Goal: Find specific page/section: Find specific page/section

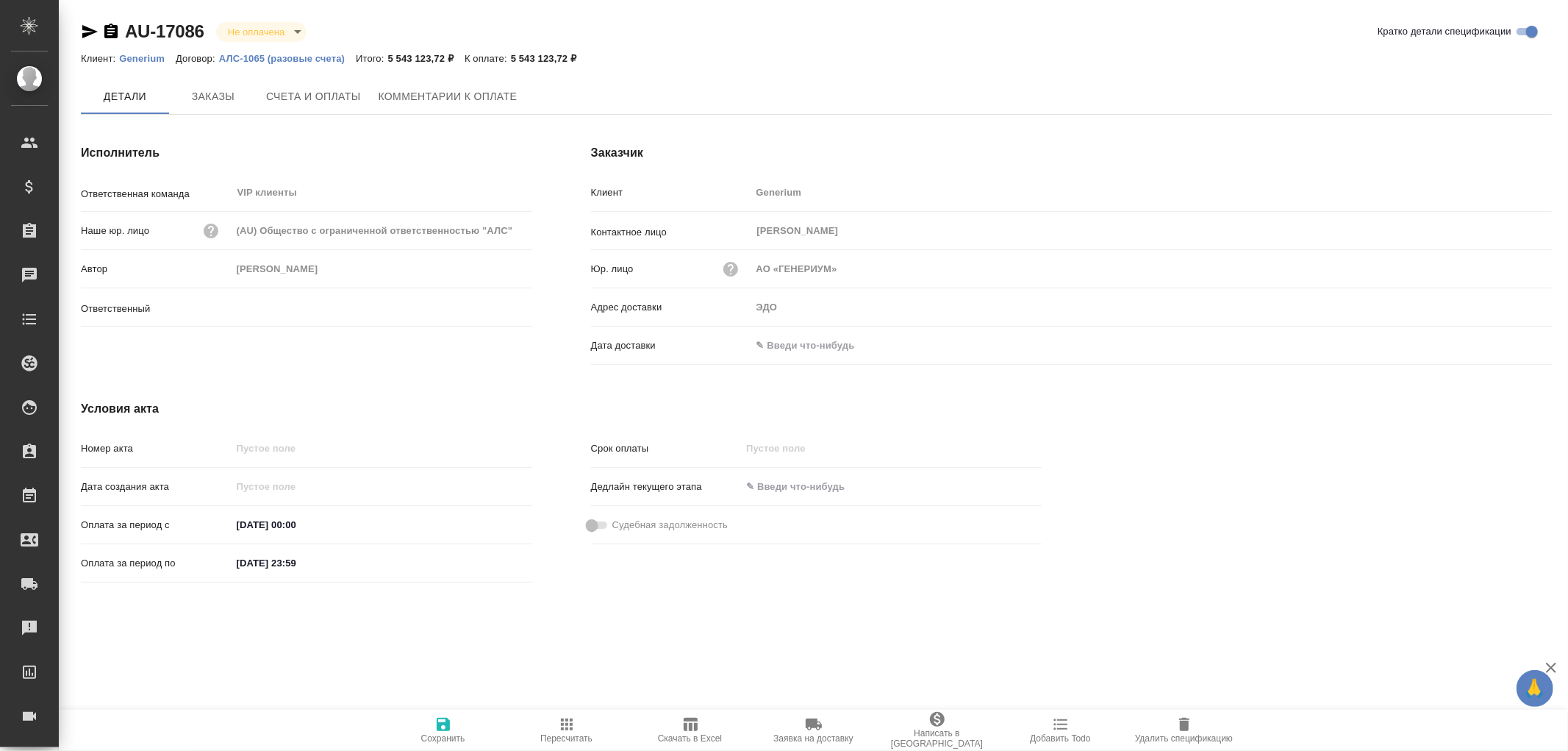
type input "Кабаргина Анна"
click at [313, 89] on span "Счета и оплаты" at bounding box center [313, 97] width 95 height 18
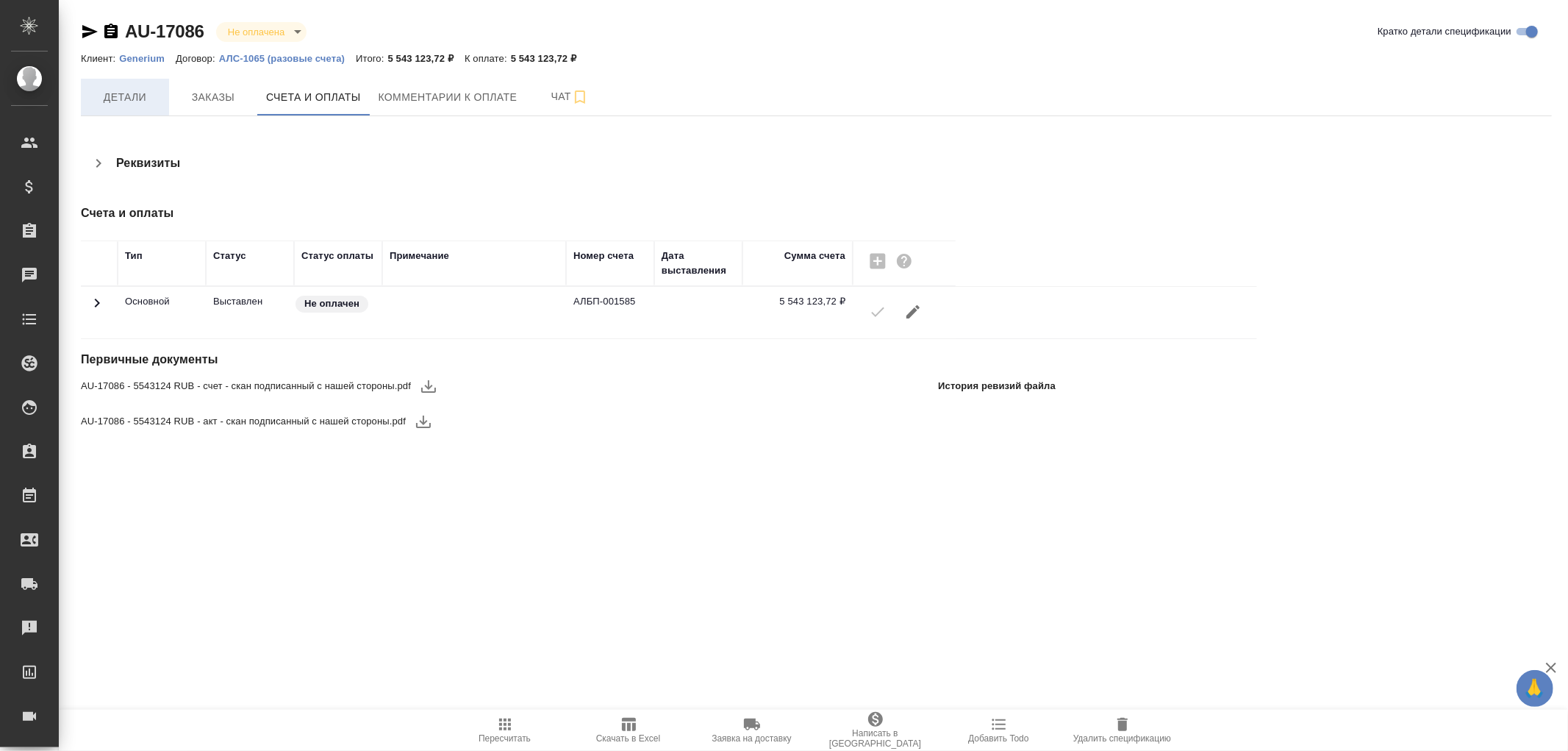
click at [131, 95] on span "Детали" at bounding box center [125, 97] width 71 height 18
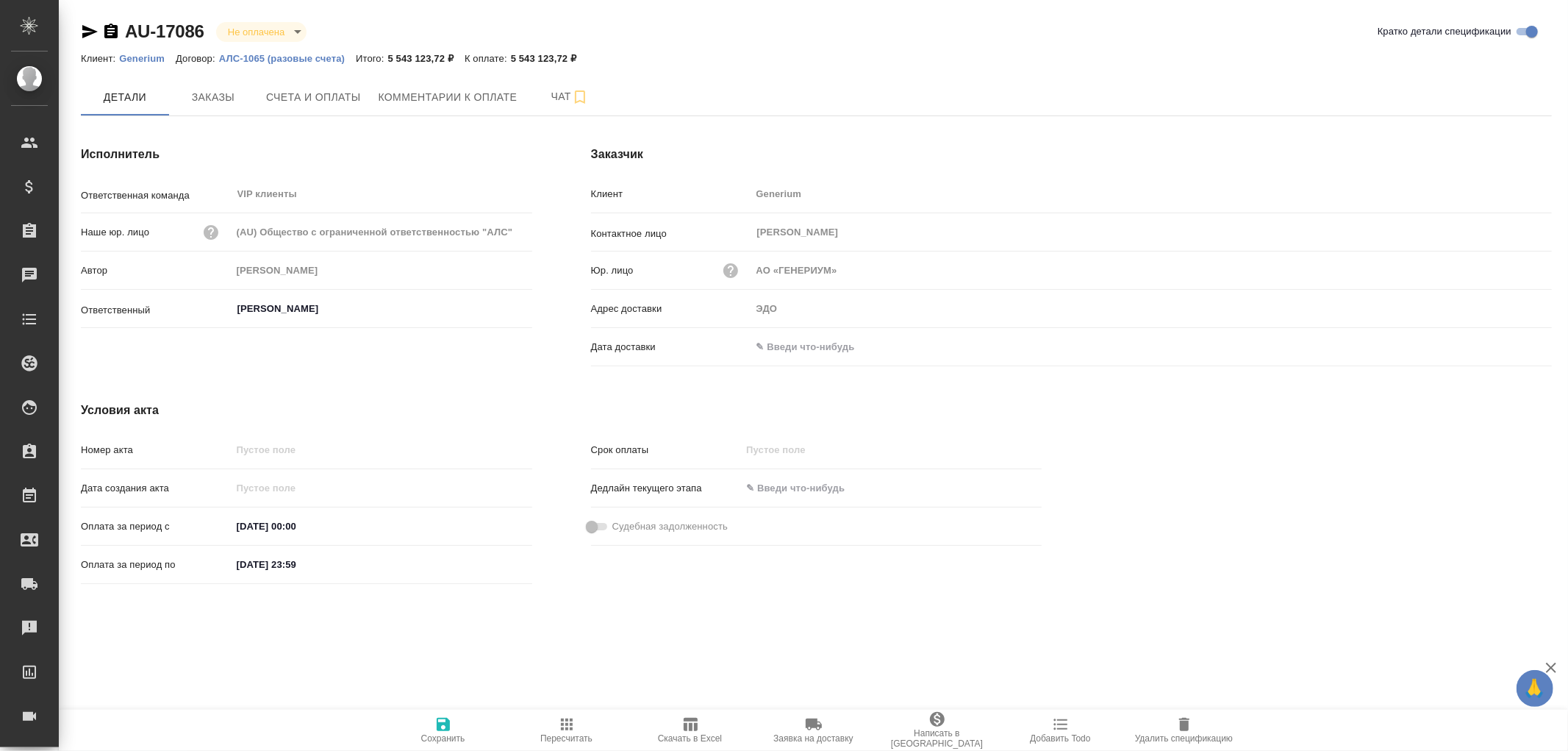
drag, startPoint x: 796, startPoint y: 343, endPoint x: 859, endPoint y: 337, distance: 63.3
click at [796, 343] on input "text" at bounding box center [815, 347] width 128 height 21
click at [1512, 344] on icon "button" at bounding box center [1509, 346] width 17 height 17
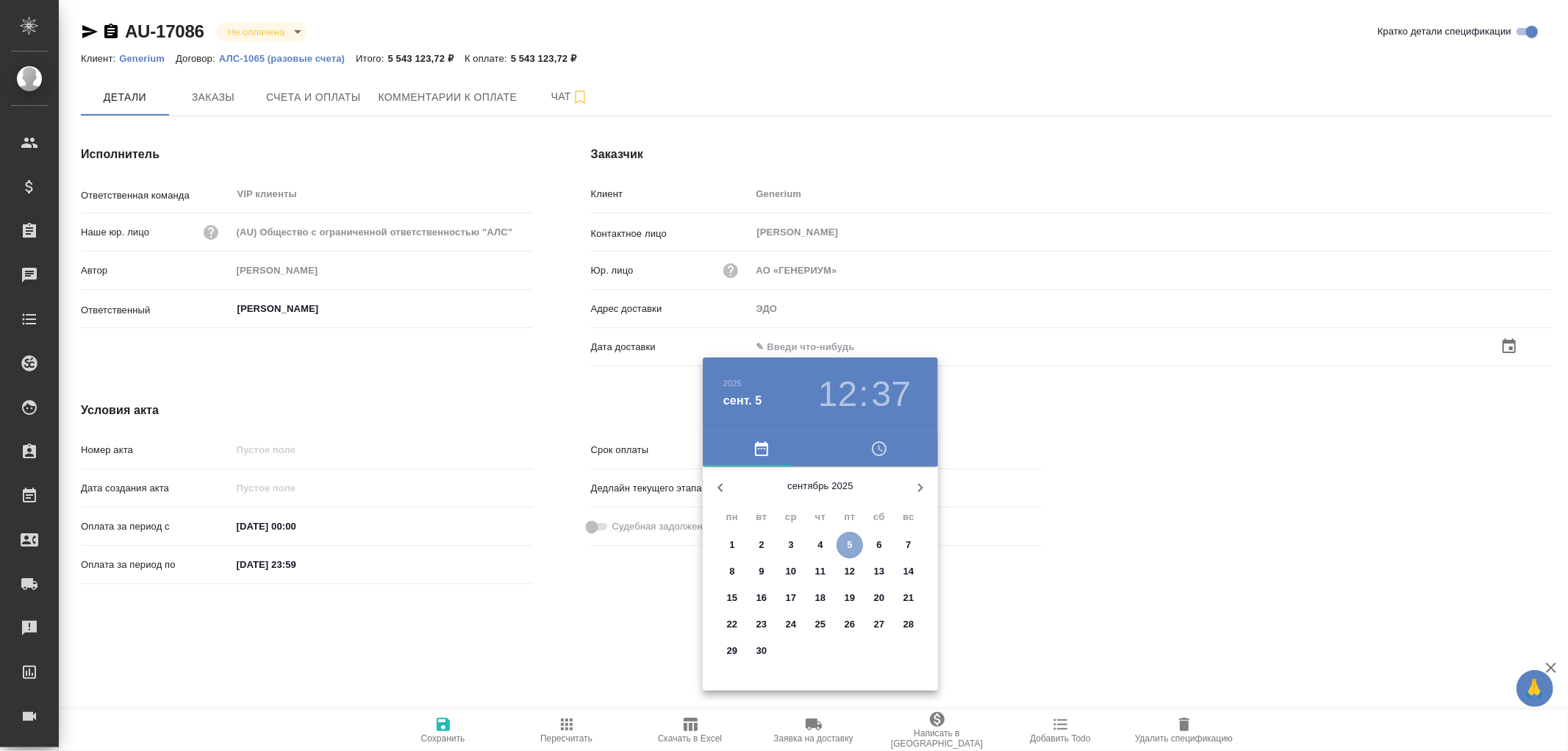
click at [846, 539] on span "5" at bounding box center [850, 545] width 26 height 15
type input "05.09.2025 12:37"
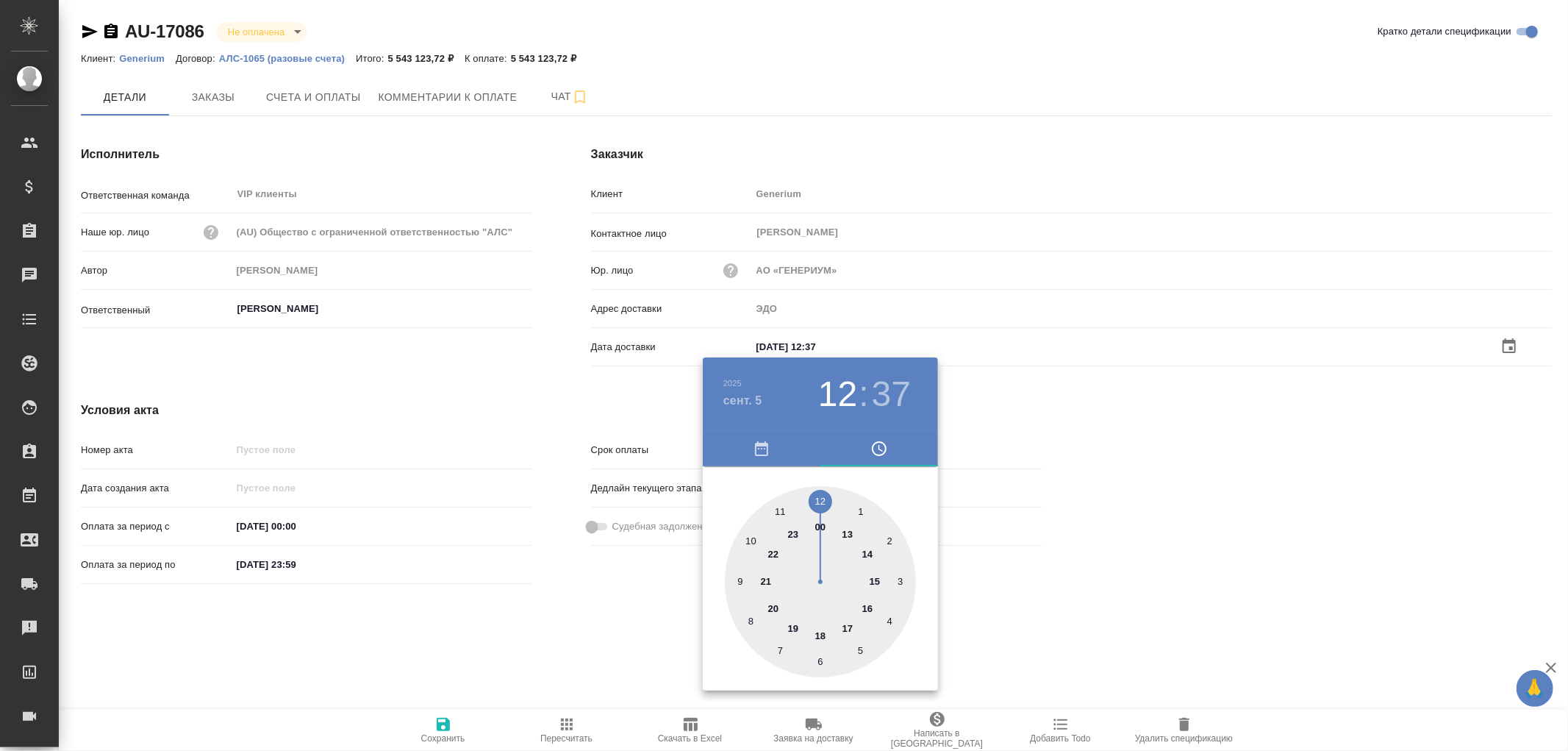
click at [445, 730] on div at bounding box center [784, 375] width 1568 height 751
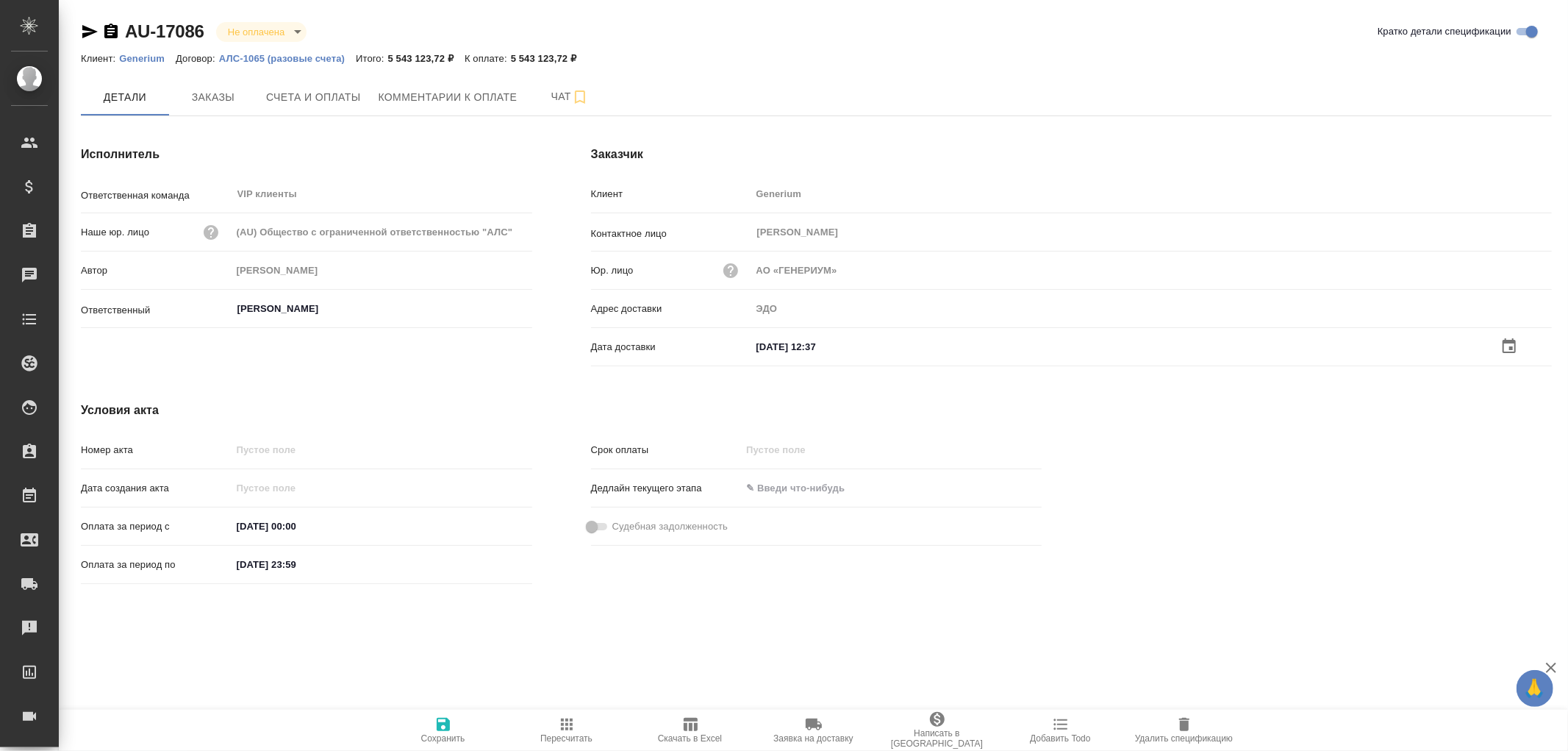
click at [446, 724] on icon "button" at bounding box center [443, 725] width 14 height 14
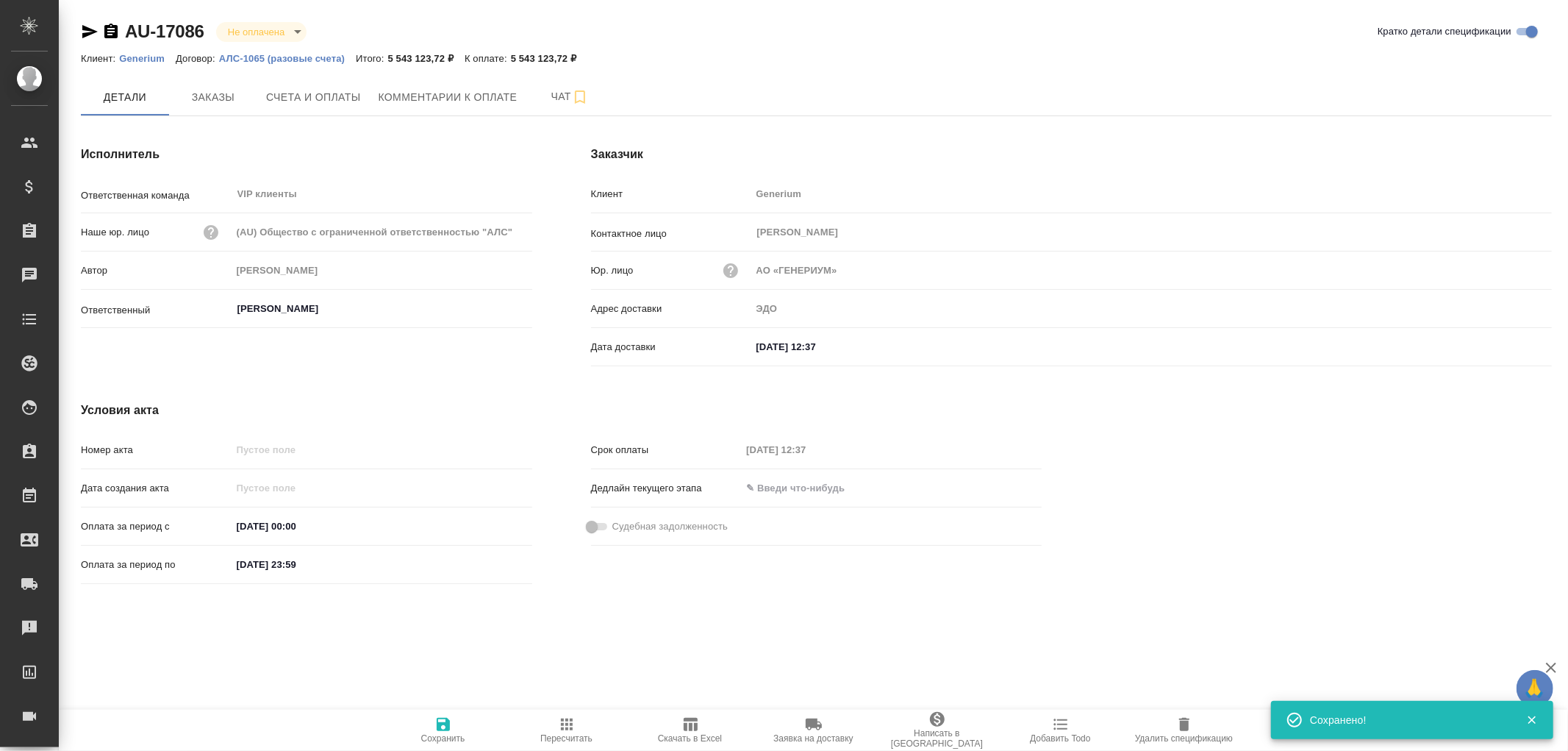
click at [446, 724] on icon "button" at bounding box center [443, 725] width 14 height 14
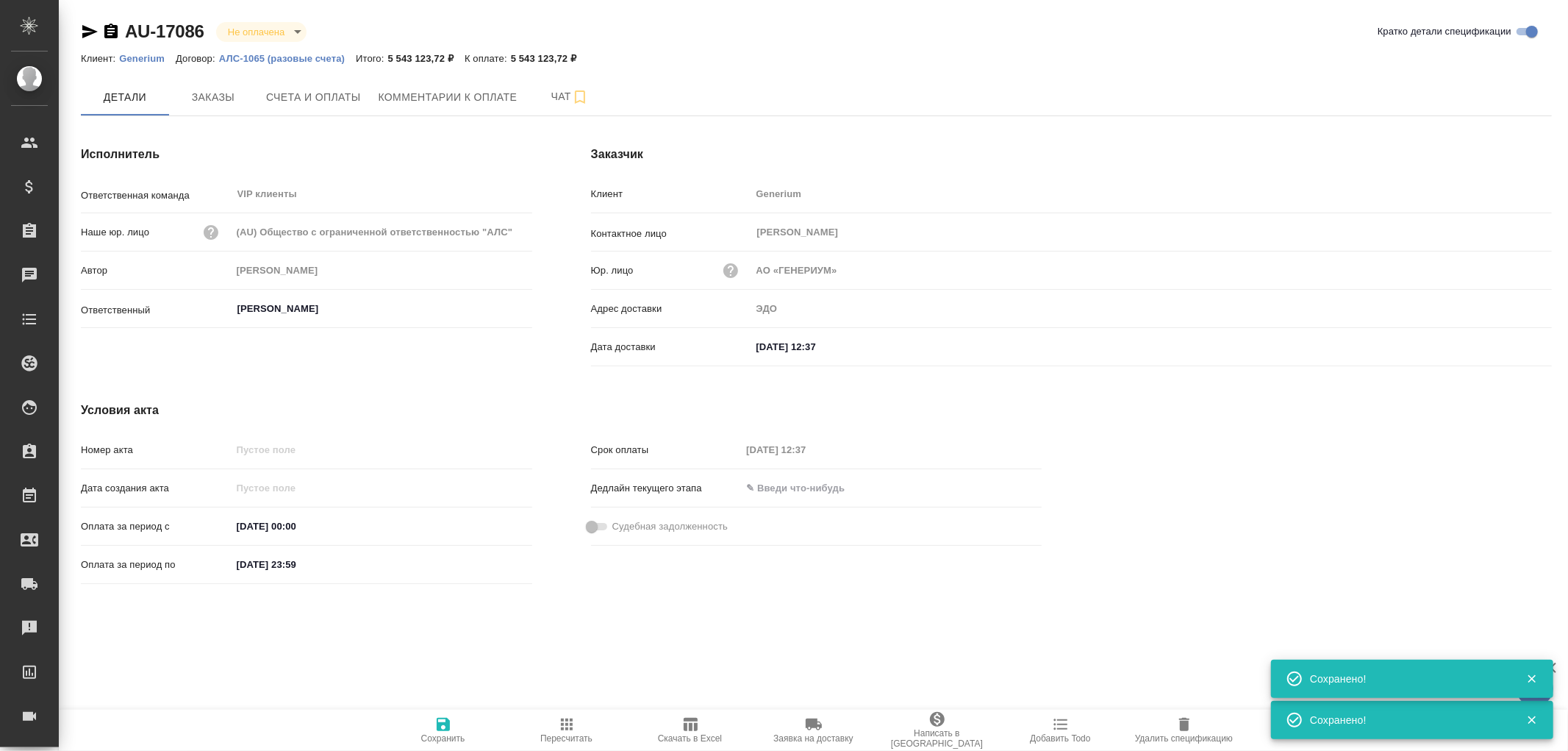
click at [446, 724] on icon "button" at bounding box center [443, 725] width 14 height 14
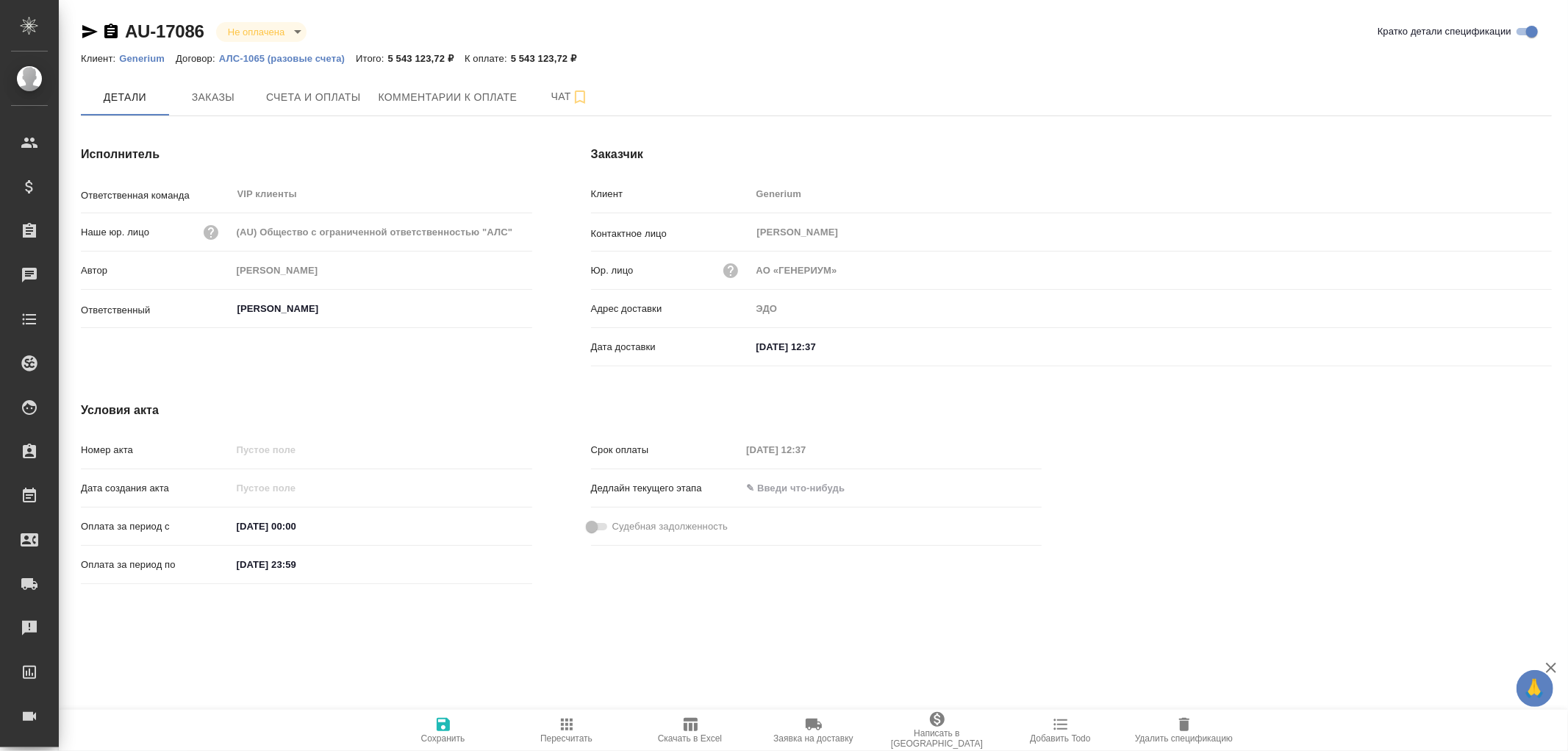
click at [145, 57] on p "Generium" at bounding box center [147, 58] width 56 height 11
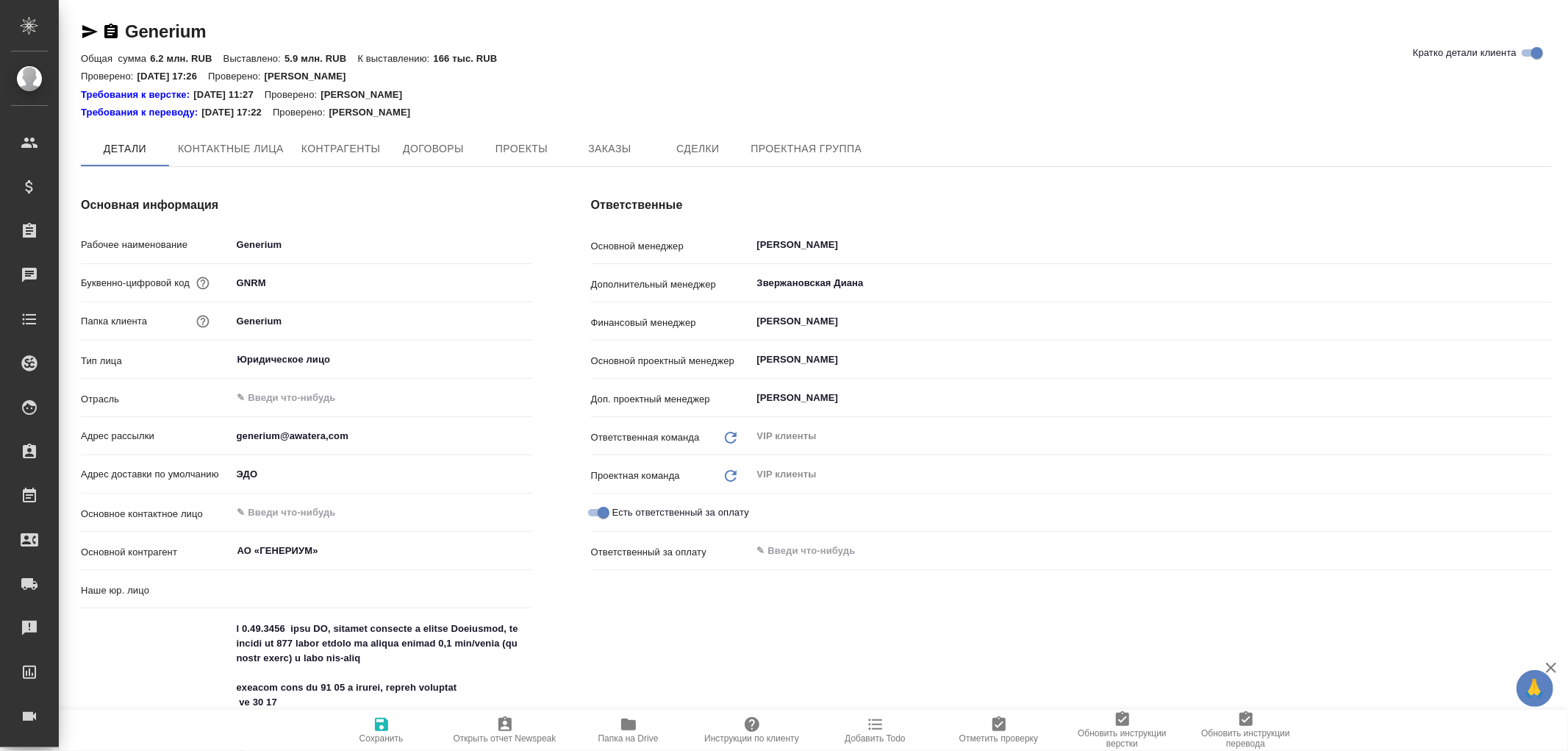
type input "(AU) Общество с ограниченной ответственностью "АЛС""
type textarea "x"
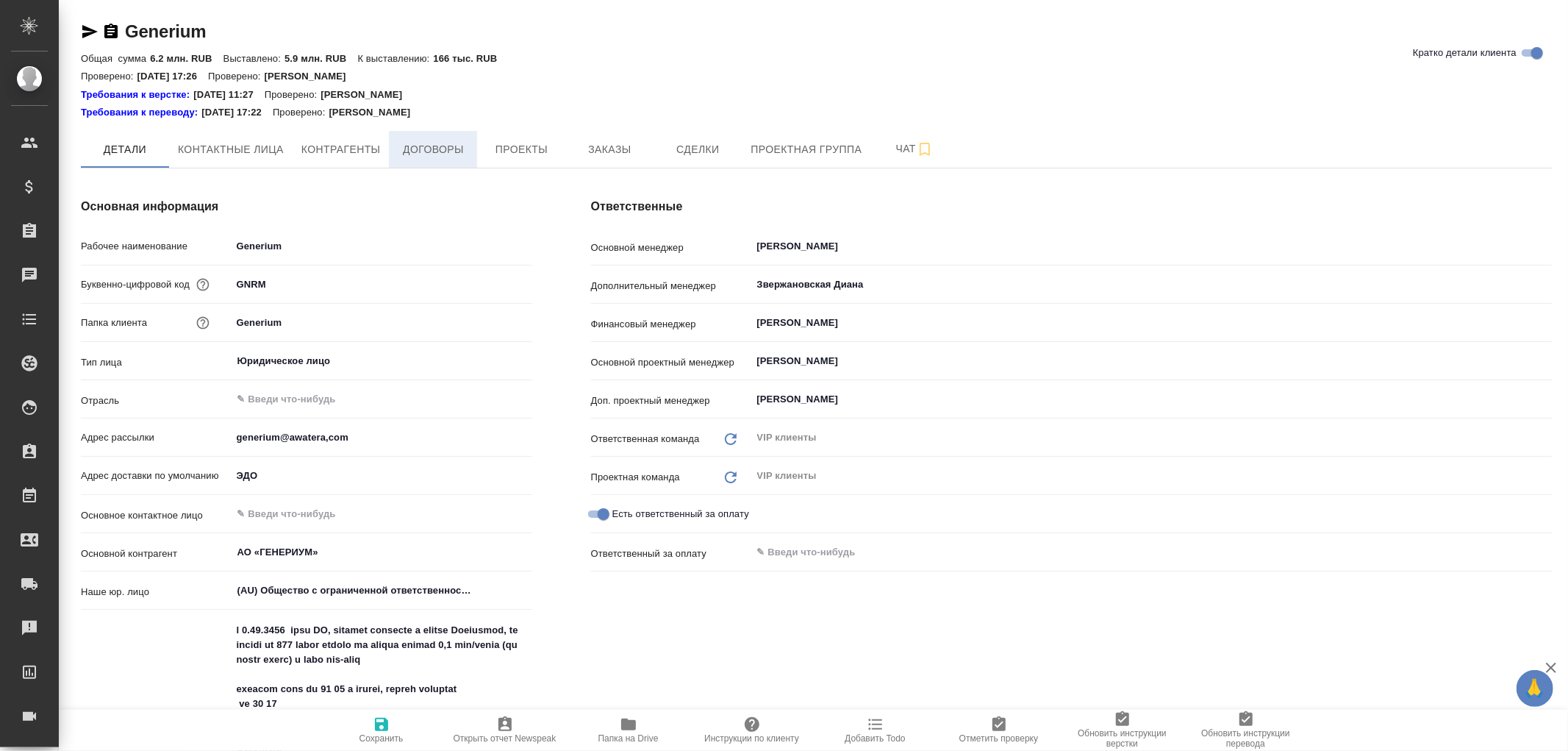
type textarea "x"
click at [440, 150] on span "Договоры" at bounding box center [433, 150] width 71 height 18
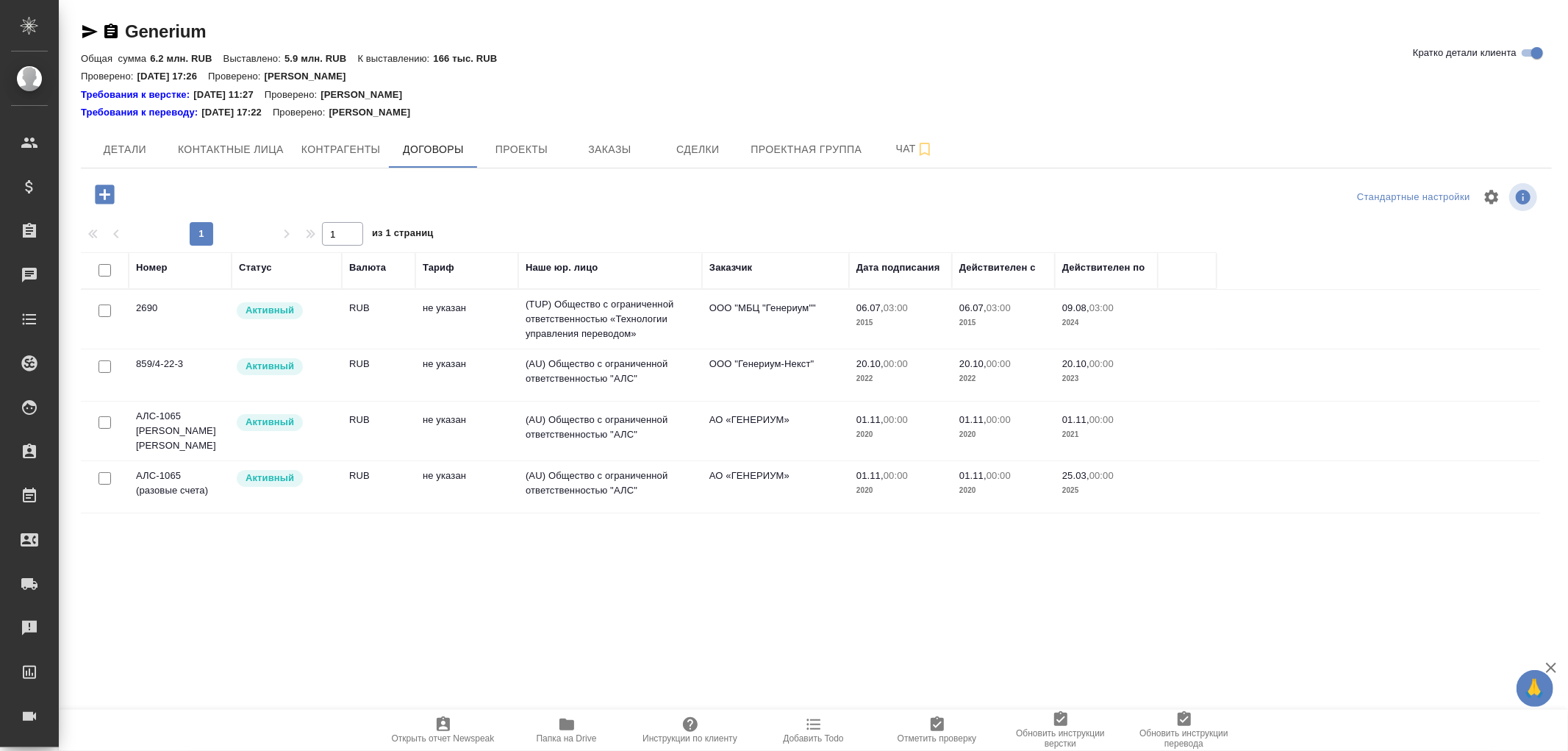
click at [756, 428] on td "АО «ГЕНЕРИУМ»" at bounding box center [775, 431] width 147 height 51
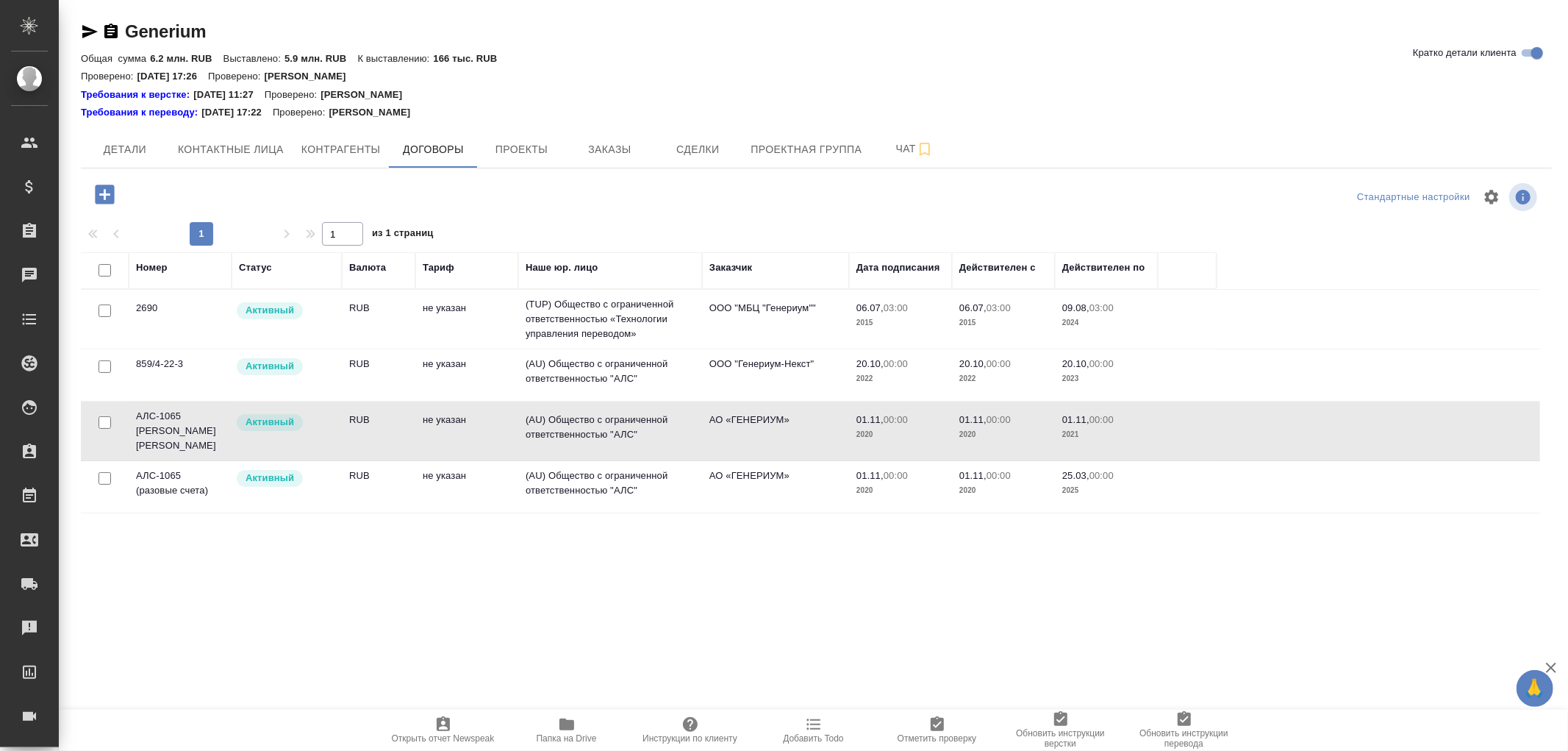
click at [756, 428] on td "АО «ГЕНЕРИУМ»" at bounding box center [775, 431] width 147 height 51
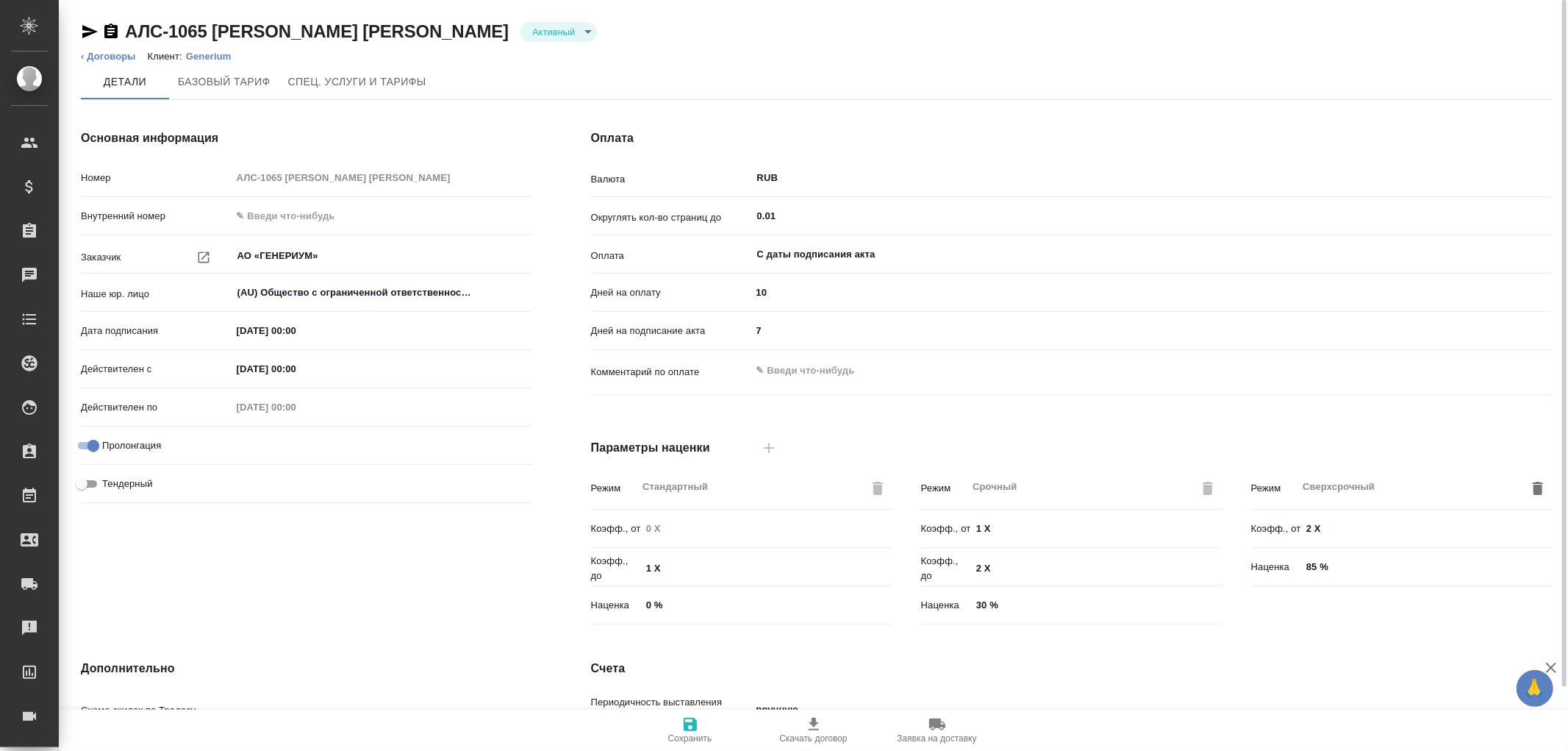
type input "Стандартный шаблон - [PHONE_NUMBER] - ВЫБЕРИ МЕНЯ!"
